Goal: Information Seeking & Learning: Learn about a topic

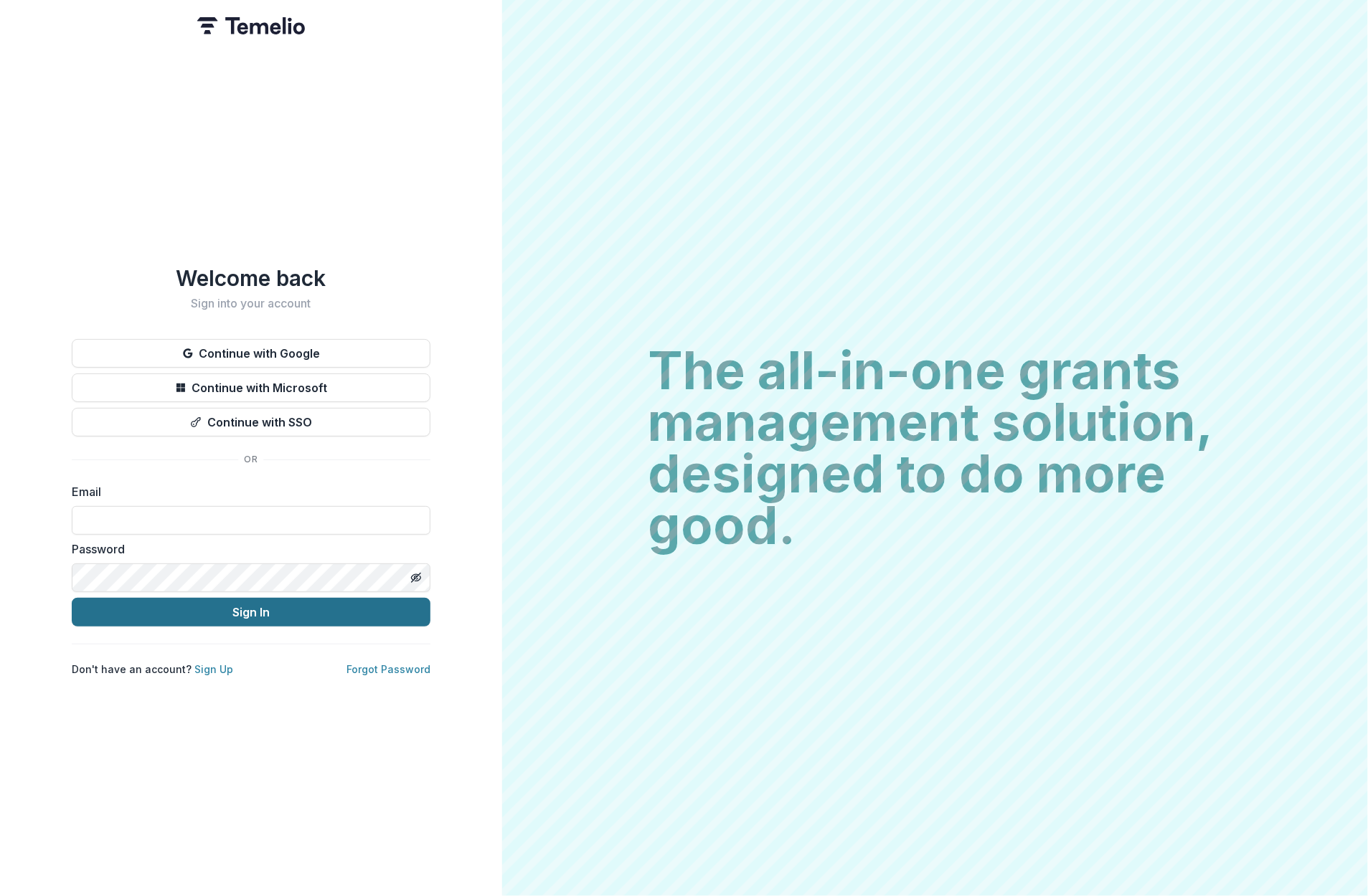
type input "**********"
click at [319, 618] on button "Sign In" at bounding box center [250, 612] width 359 height 29
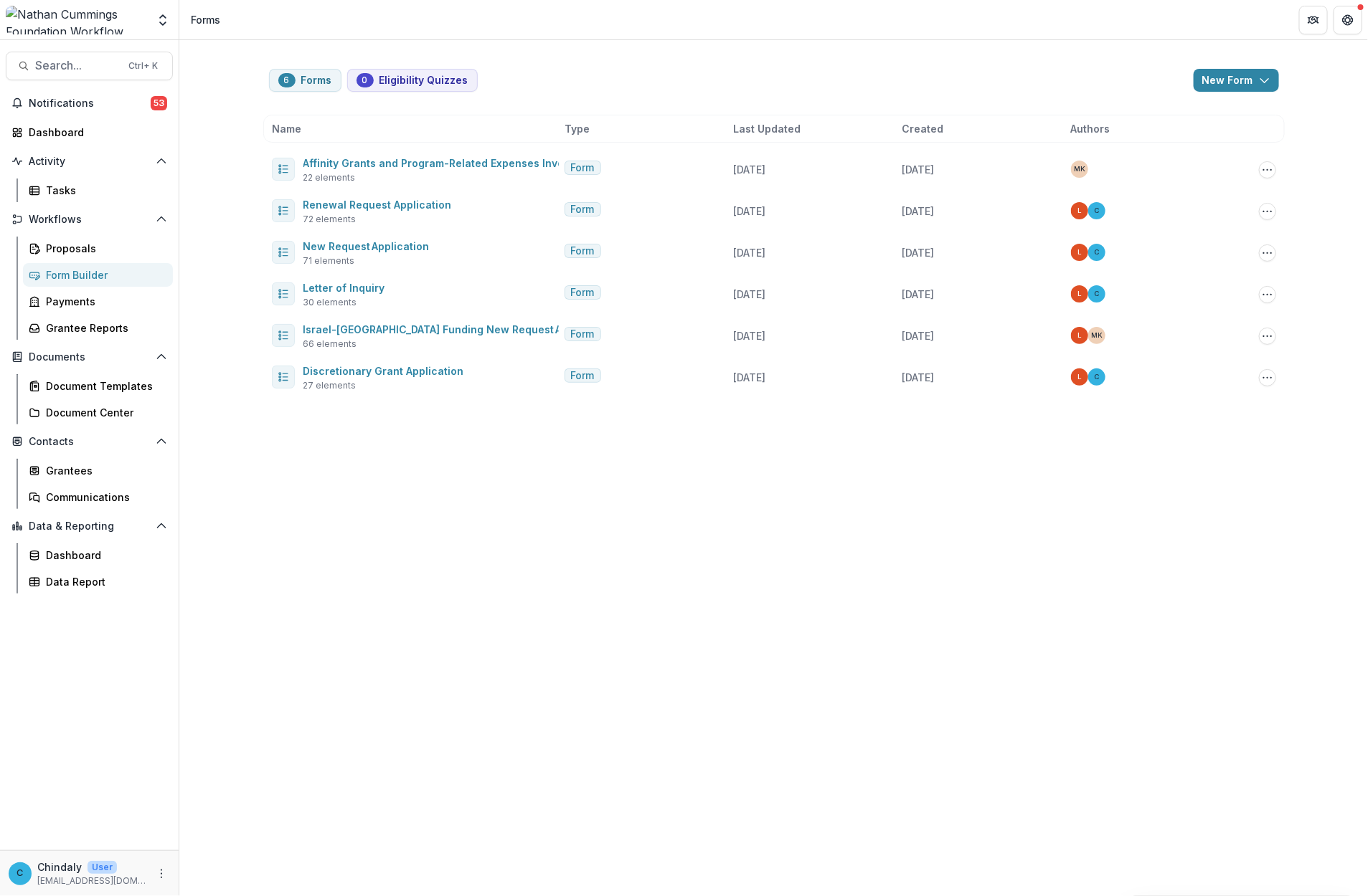
click at [64, 30] on img at bounding box center [76, 20] width 141 height 29
click at [91, 4] on div "Aggregate Analysis Foundations [PERSON_NAME] Foundation Workflow Sandbox [PERSO…" at bounding box center [89, 20] width 179 height 40
click at [99, 12] on img at bounding box center [76, 20] width 141 height 29
click at [148, 19] on div "Aggregate Analysis Foundations [PERSON_NAME] Foundation Workflow Sandbox [PERSO…" at bounding box center [89, 20] width 167 height 29
click at [162, 22] on icon "Open entity switcher" at bounding box center [163, 20] width 14 height 14
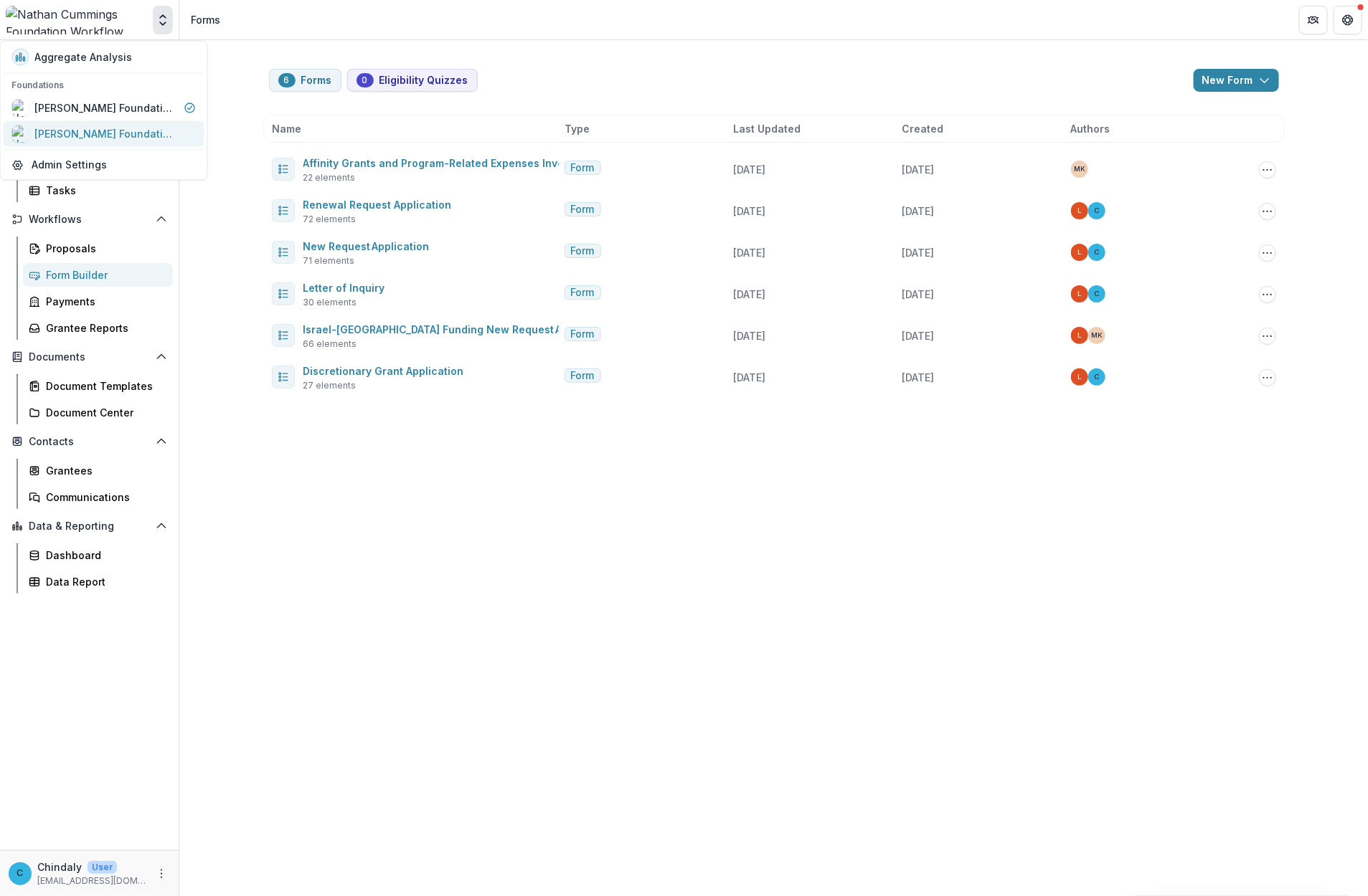
click at [80, 130] on div "[PERSON_NAME] Foundation Data Sandbox" at bounding box center [106, 133] width 143 height 15
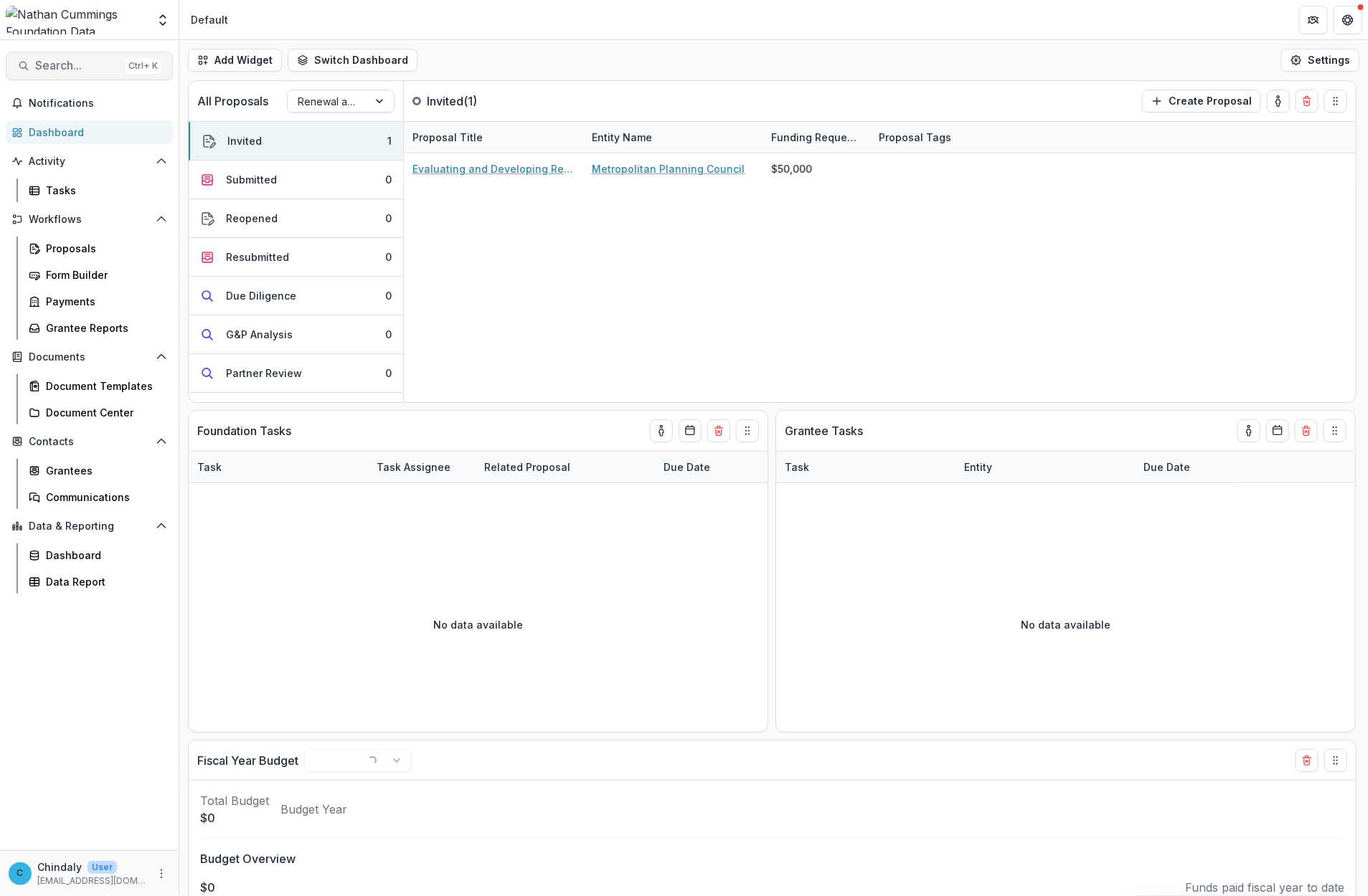
click at [83, 69] on span "Search..." at bounding box center [76, 66] width 84 height 14
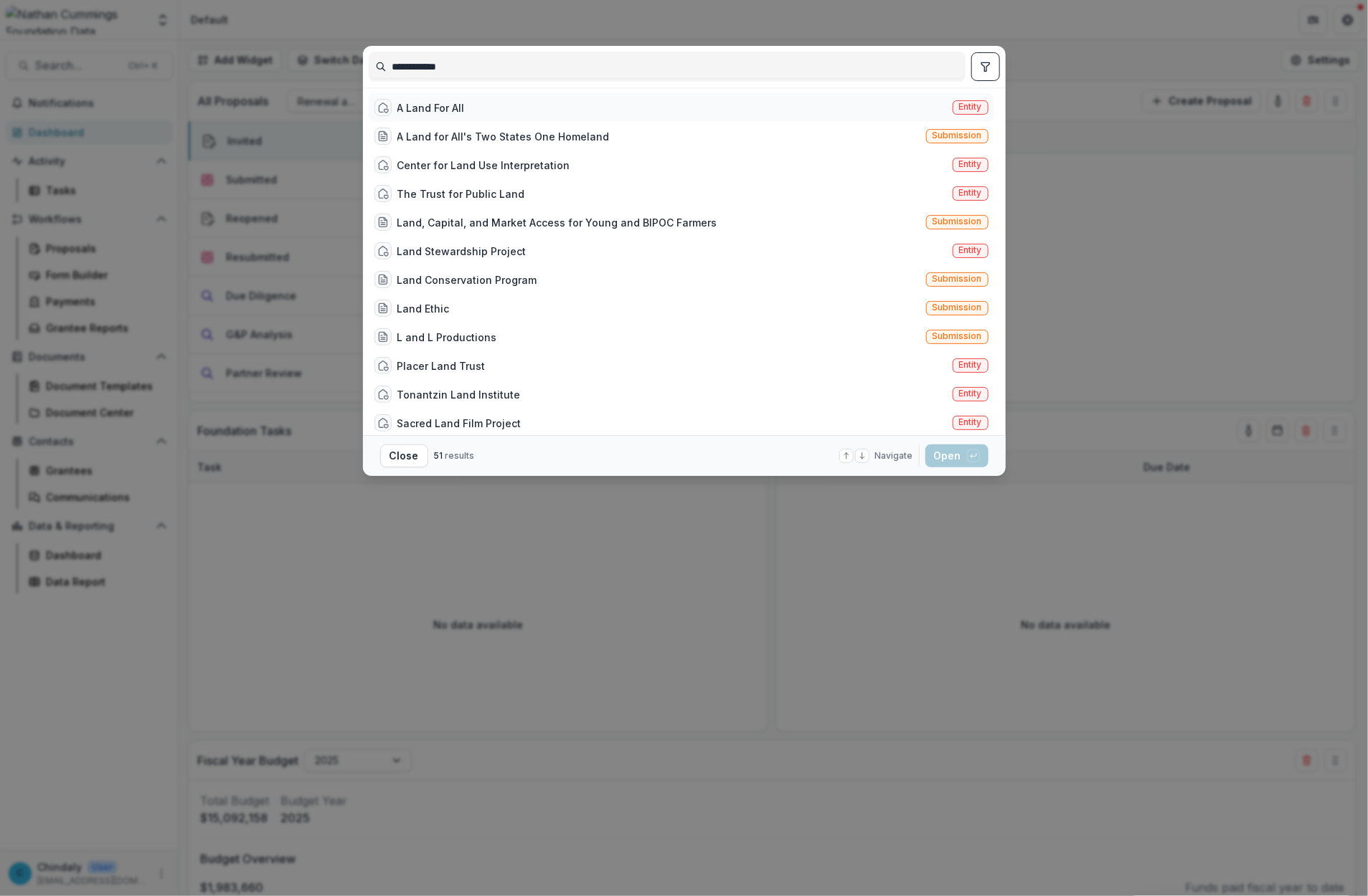
type input "**********"
click at [962, 109] on span "Entity" at bounding box center [970, 107] width 23 height 10
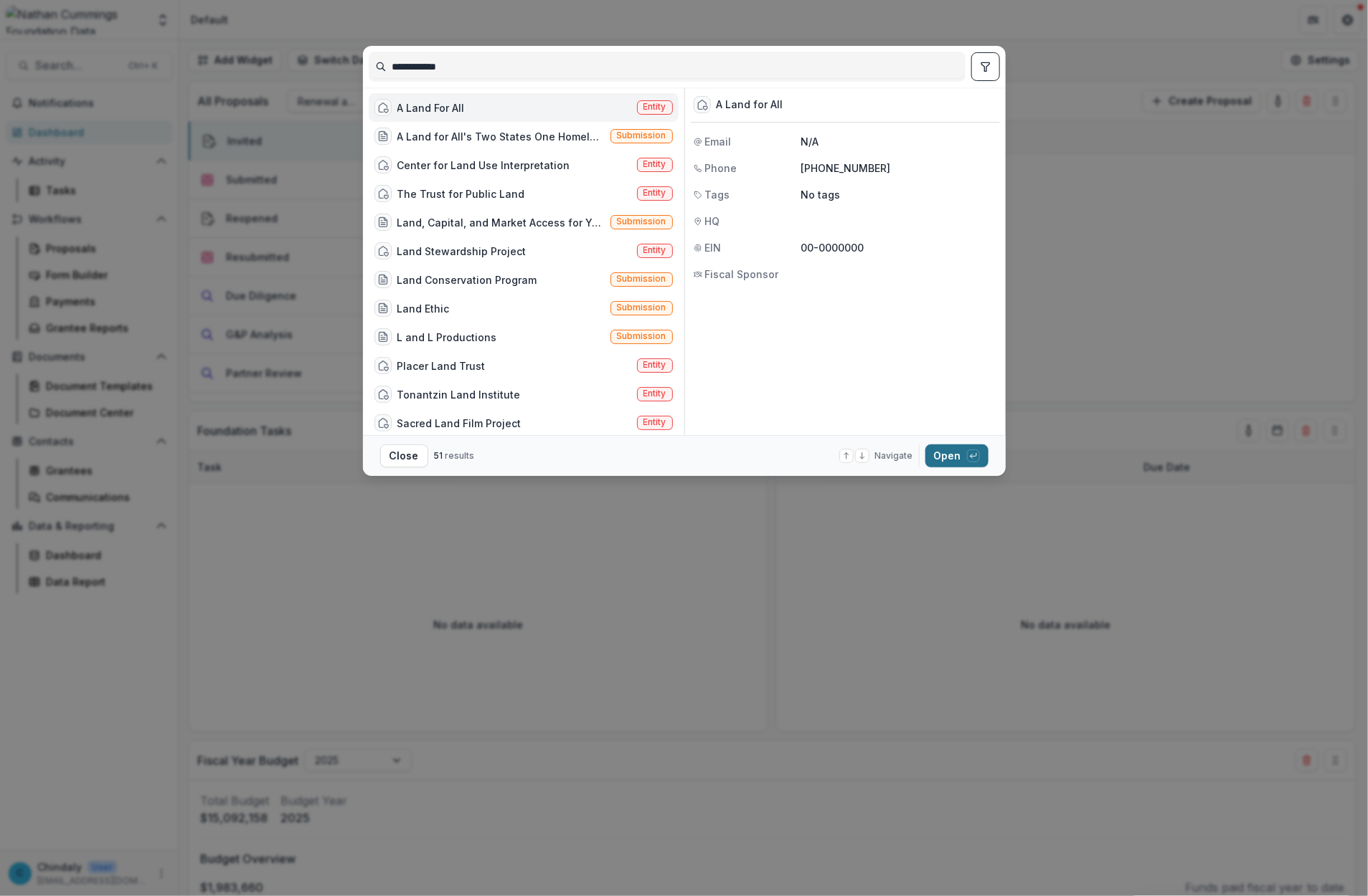
click at [958, 458] on button "Open with enter key" at bounding box center [957, 456] width 64 height 23
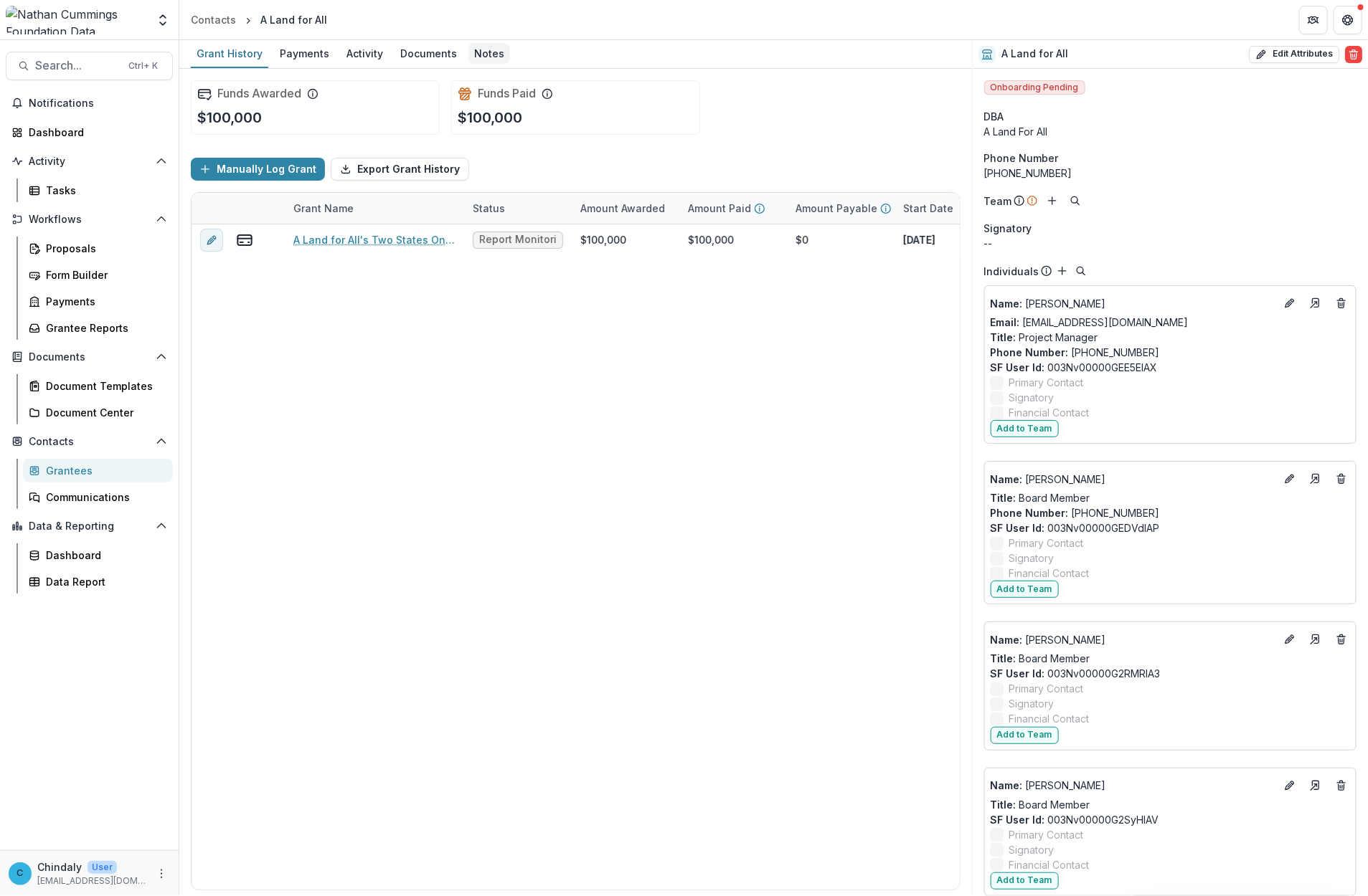
click at [485, 53] on div "Notes" at bounding box center [489, 53] width 42 height 21
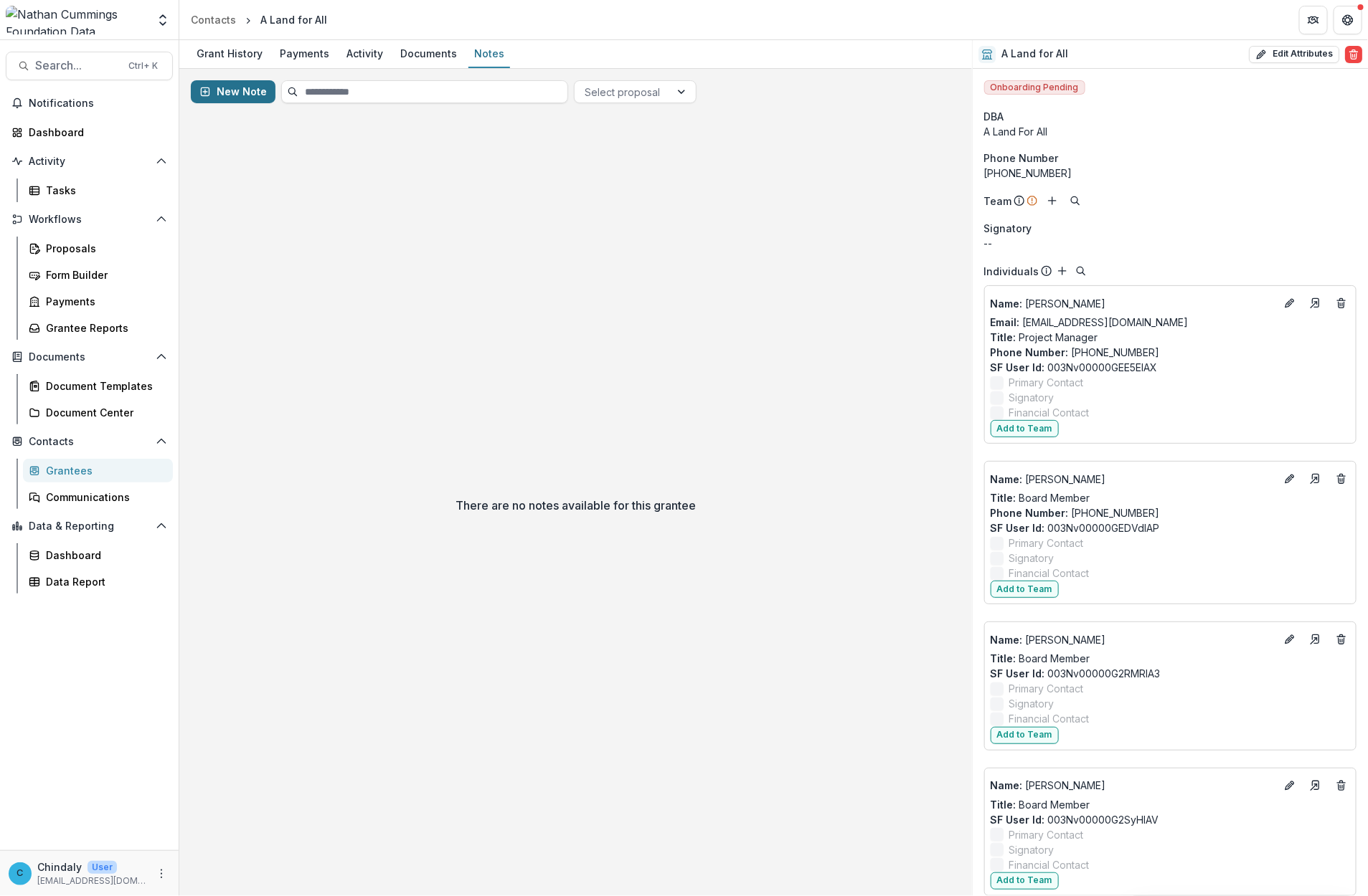
click at [248, 94] on button "New Note" at bounding box center [232, 91] width 84 height 23
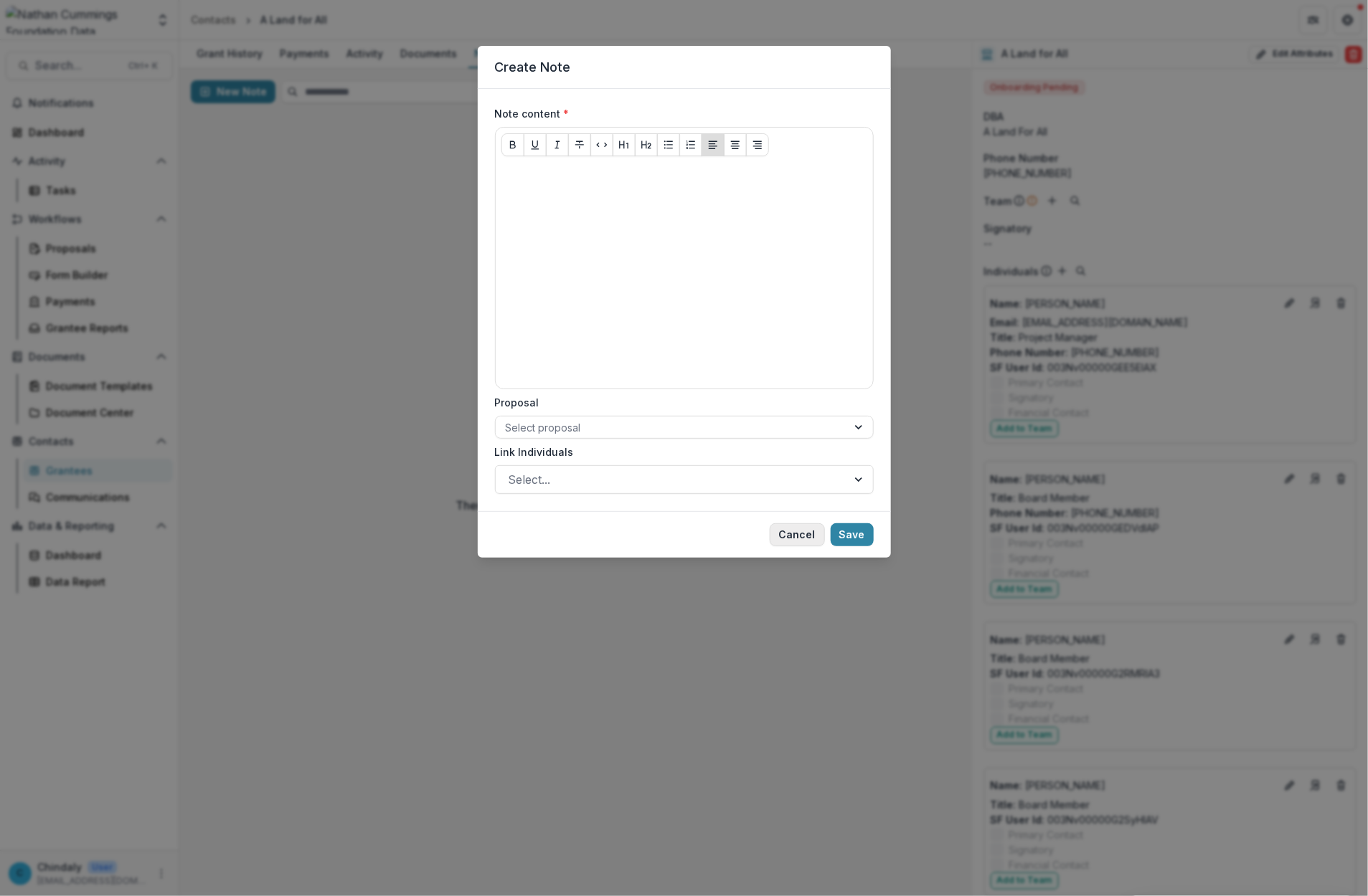
click at [791, 542] on button "Cancel" at bounding box center [798, 534] width 56 height 23
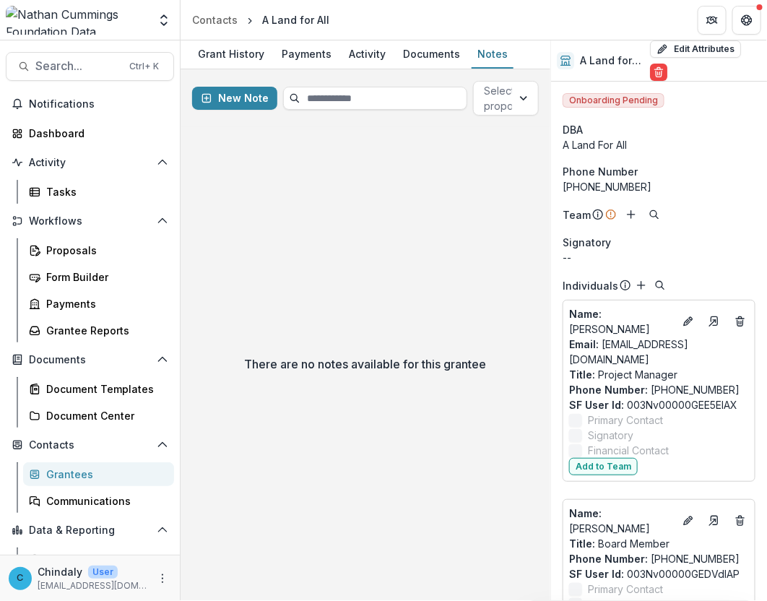
click at [466, 228] on div "There are no notes available for this grantee" at bounding box center [365, 364] width 370 height 474
click at [237, 54] on div "Grant History" at bounding box center [231, 53] width 78 height 21
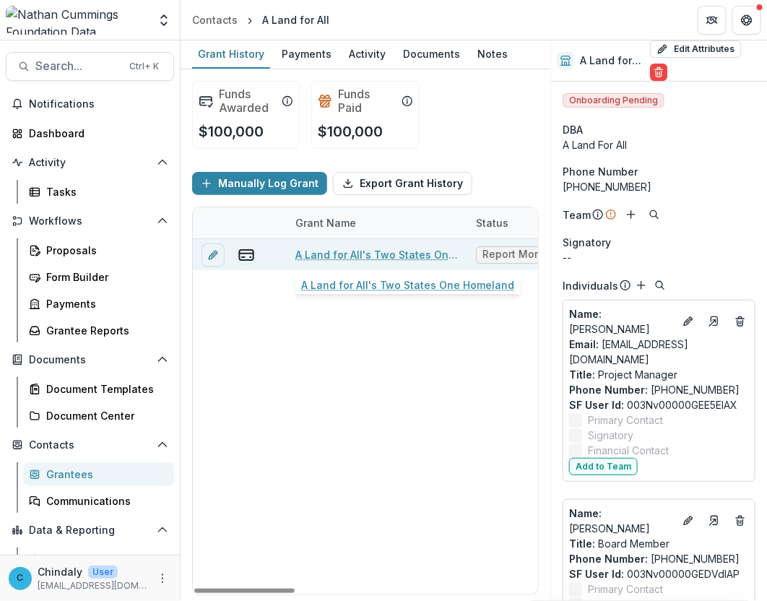
click at [356, 253] on link "A Land for All's Two States One Homeland" at bounding box center [376, 254] width 163 height 15
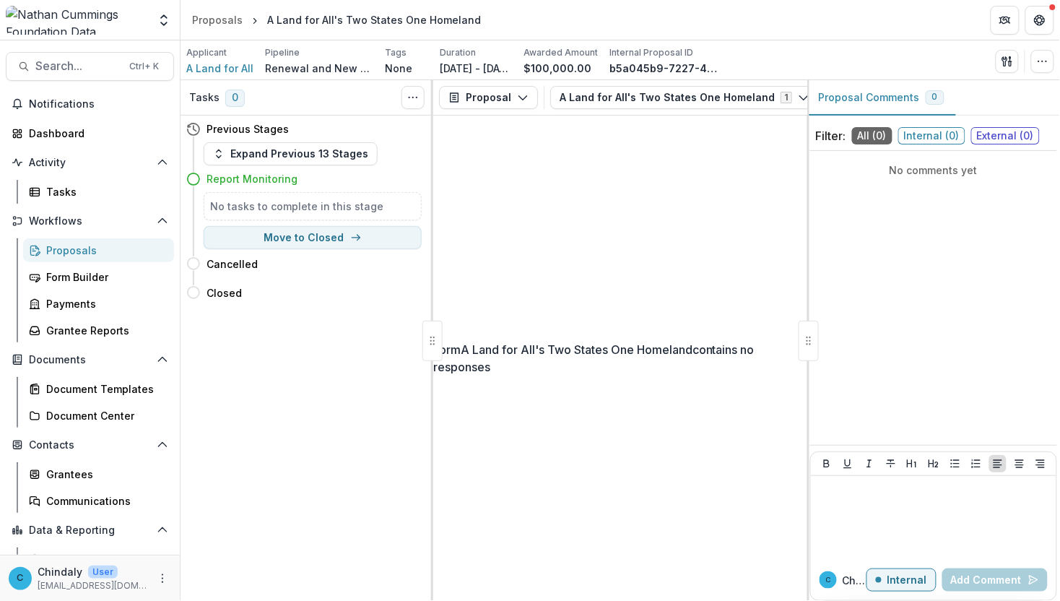
click at [914, 138] on span "Internal ( 0 )" at bounding box center [931, 135] width 67 height 17
